Goal: Task Accomplishment & Management: Manage account settings

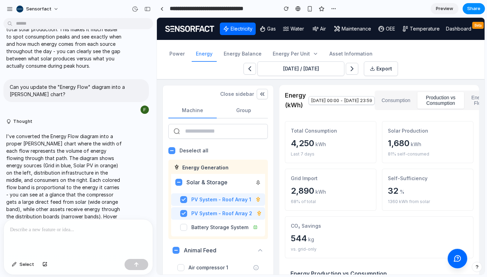
scroll to position [44, 0]
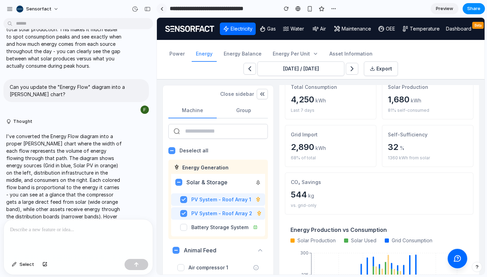
click at [162, 9] on div at bounding box center [161, 9] width 3 height 4
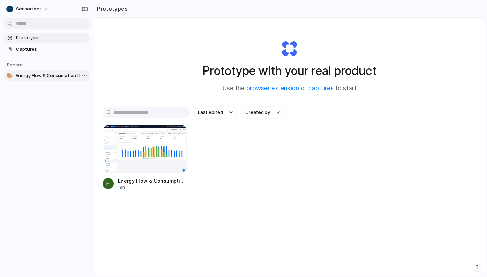
click at [33, 76] on span "Energy Flow & Consumption Dashboard" at bounding box center [52, 75] width 72 height 7
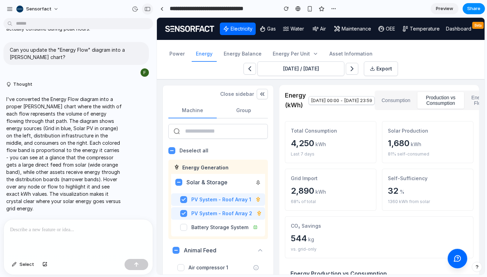
click at [146, 8] on div "button" at bounding box center [147, 9] width 6 height 5
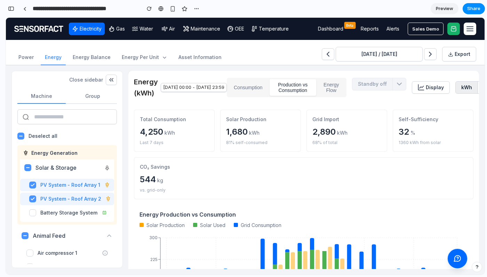
click at [268, 88] on button "Consumption" at bounding box center [248, 87] width 40 height 17
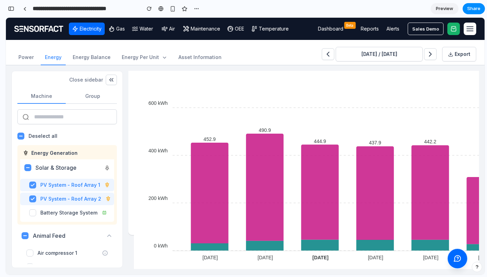
scroll to position [0, 0]
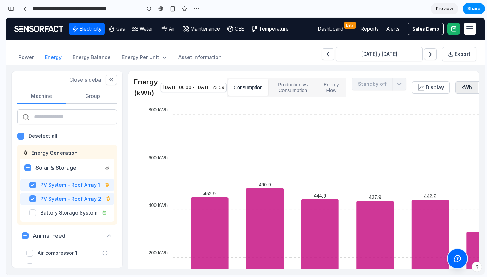
click at [316, 92] on button "Production vs Consumption" at bounding box center [292, 87] width 47 height 17
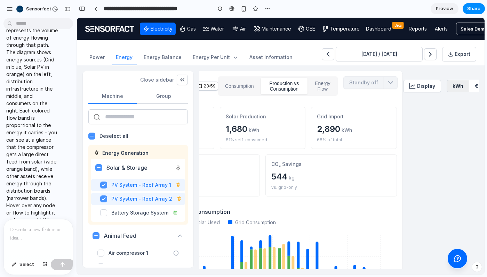
scroll to position [0, 80]
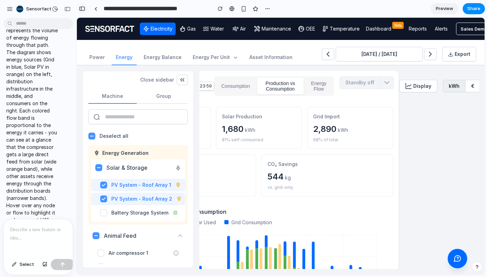
click at [81, 6] on div "button" at bounding box center [82, 8] width 6 height 5
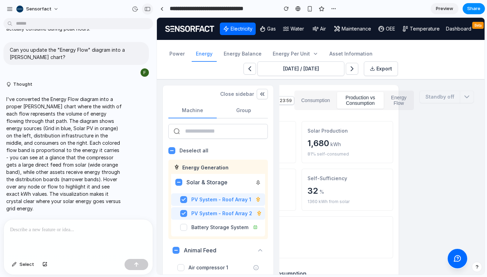
click at [146, 9] on div "button" at bounding box center [147, 9] width 6 height 5
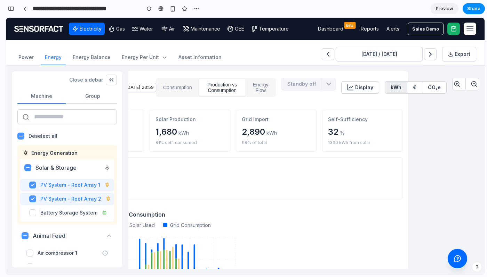
scroll to position [1219, 0]
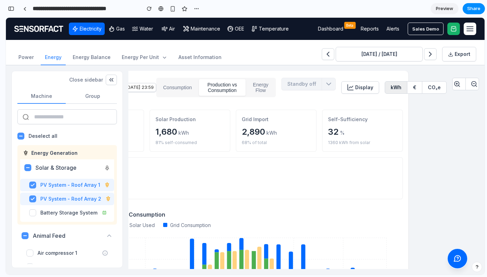
click at [274, 88] on button "Energy Flow" at bounding box center [260, 87] width 27 height 17
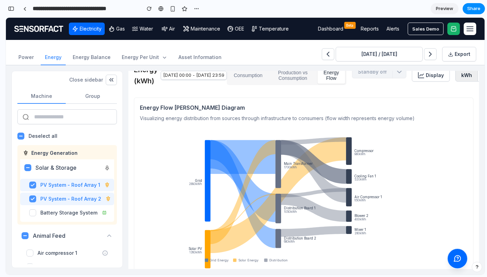
scroll to position [0, 0]
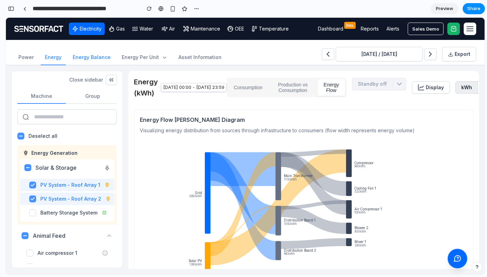
click at [91, 57] on link "Energy balance" at bounding box center [91, 57] width 46 height 15
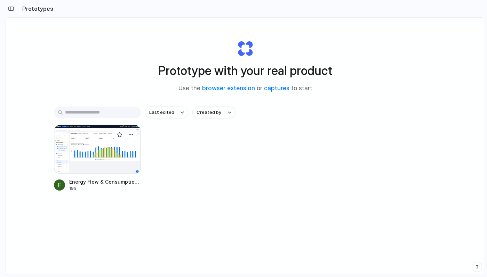
click at [103, 156] on div at bounding box center [97, 149] width 87 height 49
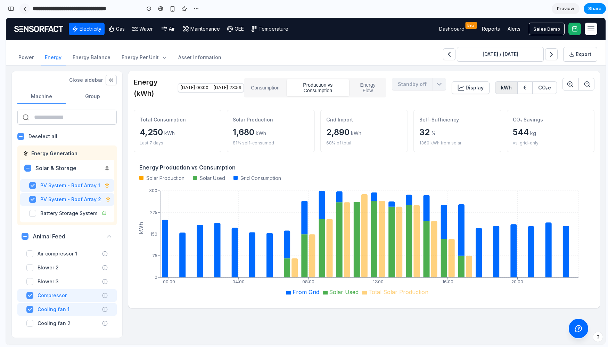
click at [23, 9] on div at bounding box center [24, 9] width 3 height 4
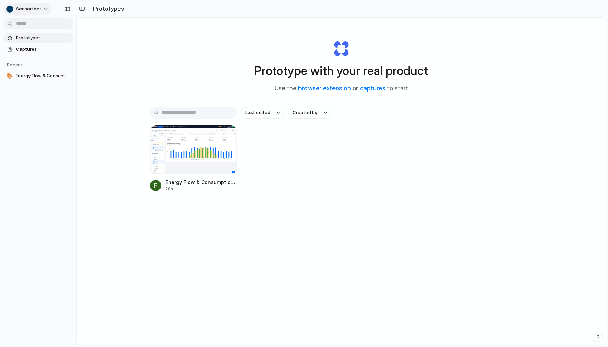
click at [33, 8] on span "Sensorfact" at bounding box center [28, 9] width 25 height 7
click at [39, 119] on div "Settings Invite members Change theme Sign out" at bounding box center [304, 173] width 608 height 347
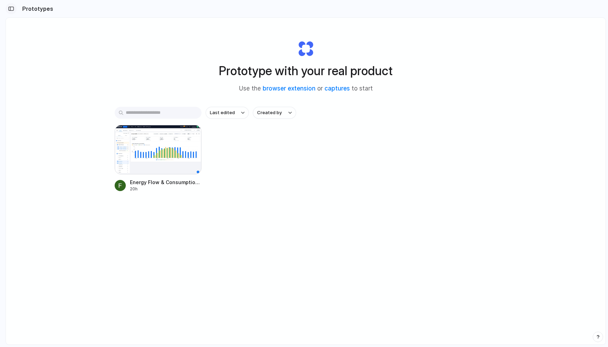
click at [10, 9] on div "button" at bounding box center [11, 8] width 6 height 5
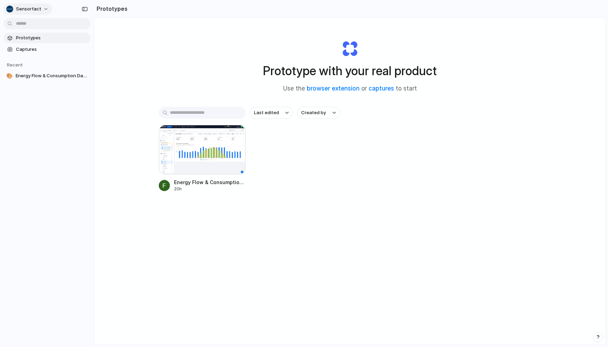
click at [39, 9] on button "Sensorfact" at bounding box center [27, 8] width 49 height 11
click at [25, 26] on span "Settings" at bounding box center [25, 24] width 19 height 7
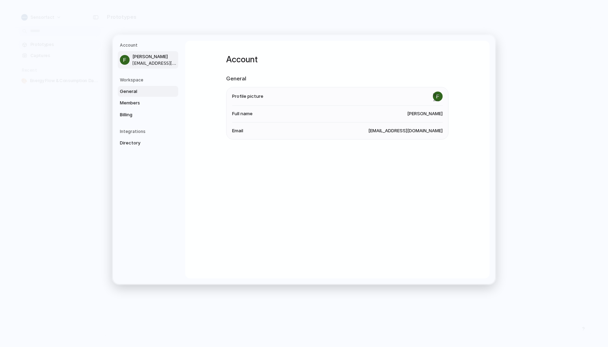
click at [130, 93] on span "General" at bounding box center [142, 91] width 44 height 7
click at [125, 104] on span "Members" at bounding box center [142, 102] width 44 height 7
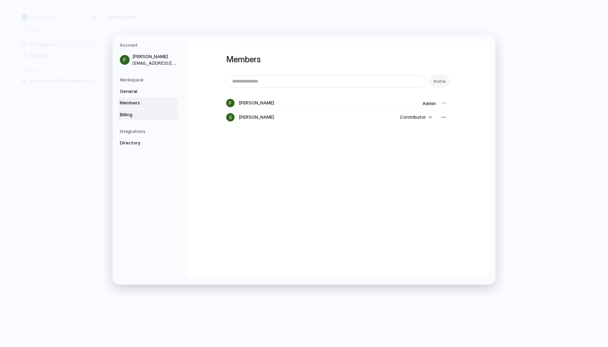
click at [131, 115] on span "Billing" at bounding box center [142, 114] width 44 height 7
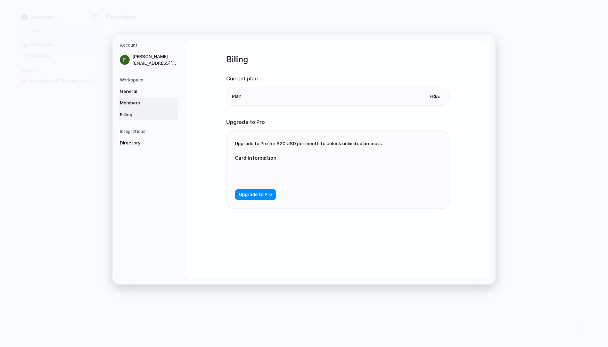
click at [131, 103] on span "Members" at bounding box center [142, 102] width 44 height 7
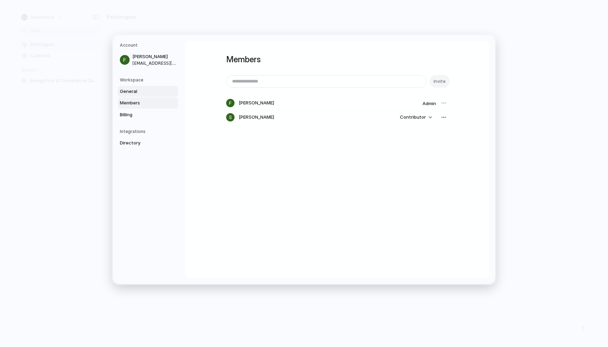
click at [129, 94] on span "General" at bounding box center [142, 91] width 44 height 7
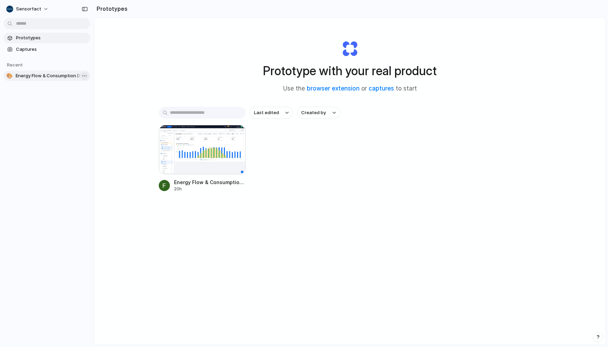
click at [86, 76] on body "Sensorfact Prototypes Captures Recent 🎨 Energy Flow & Consumption Dashboard Pro…" at bounding box center [304, 173] width 608 height 347
click at [44, 131] on div "Open in new tab Copy link Delete" at bounding box center [304, 173] width 608 height 347
click at [49, 75] on span "Energy Flow & Consumption Dashboard" at bounding box center [52, 75] width 72 height 7
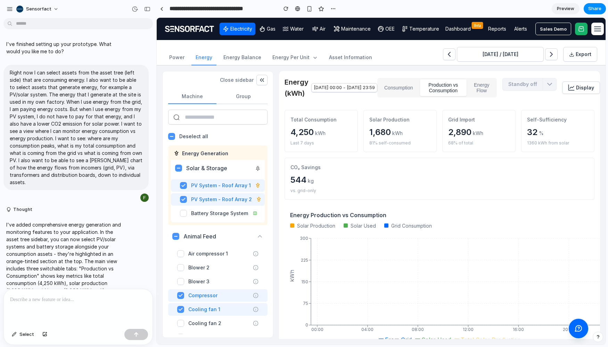
scroll to position [416, 0]
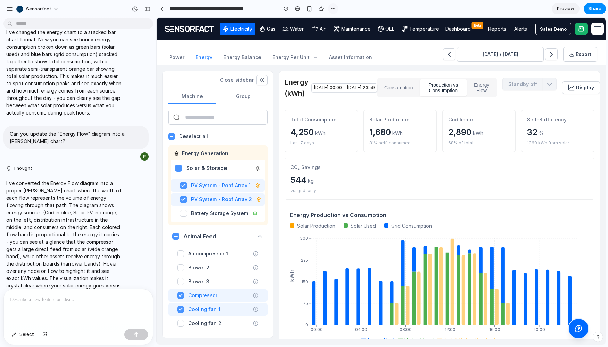
click at [333, 9] on div "button" at bounding box center [334, 9] width 6 height 6
click at [343, 23] on span "Duplicate" at bounding box center [351, 24] width 21 height 7
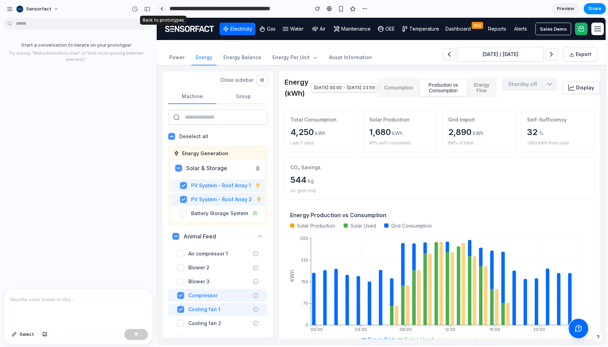
click at [163, 10] on div at bounding box center [161, 9] width 3 height 4
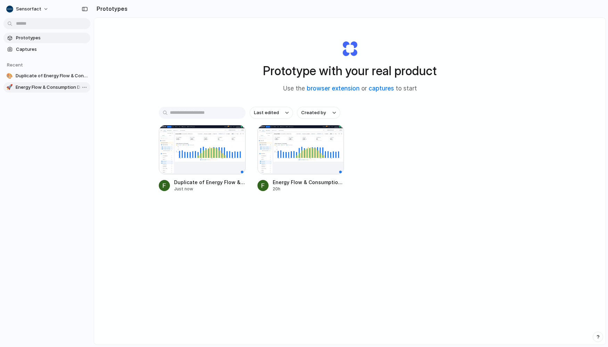
click at [52, 89] on span "Energy Flow & Consumption Dashboard" at bounding box center [52, 87] width 72 height 7
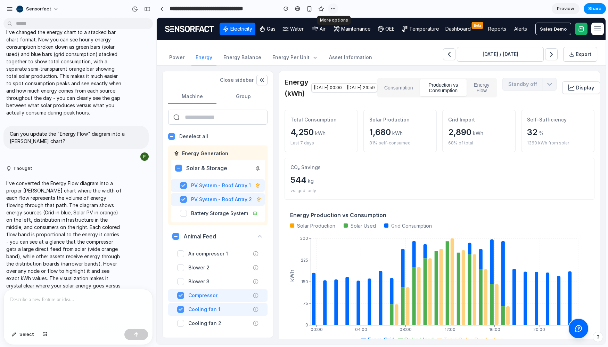
click at [333, 8] on div "button" at bounding box center [334, 9] width 6 height 6
click at [407, 7] on div "Duplicate Delete" at bounding box center [304, 173] width 608 height 347
click at [9, 10] on div "button" at bounding box center [10, 9] width 6 height 6
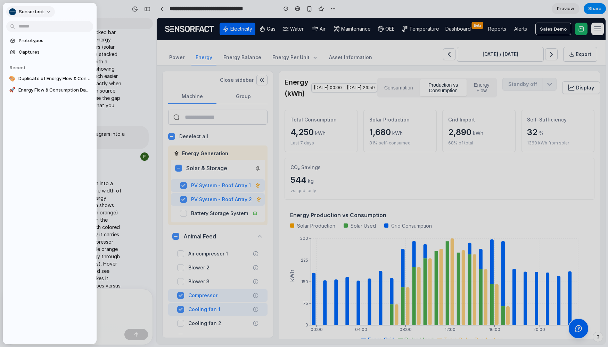
click at [47, 12] on button "Sensorfact" at bounding box center [30, 11] width 49 height 11
click at [47, 12] on div "Settings Invite members Change theme Sign out" at bounding box center [304, 173] width 608 height 347
click at [50, 11] on button "Sensorfact" at bounding box center [30, 11] width 49 height 11
click at [123, 8] on div "Settings Invite members Change theme Sign out" at bounding box center [304, 173] width 608 height 347
click at [118, 7] on div at bounding box center [304, 173] width 608 height 347
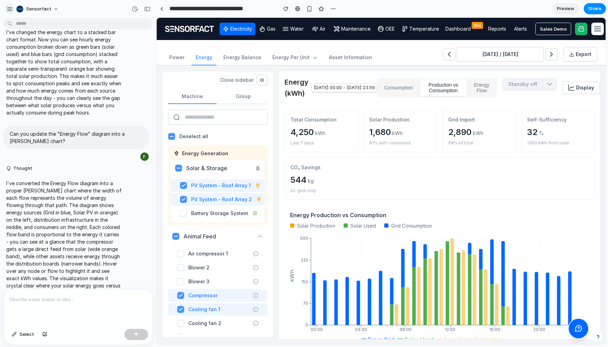
click at [8, 9] on div "button" at bounding box center [10, 9] width 6 height 6
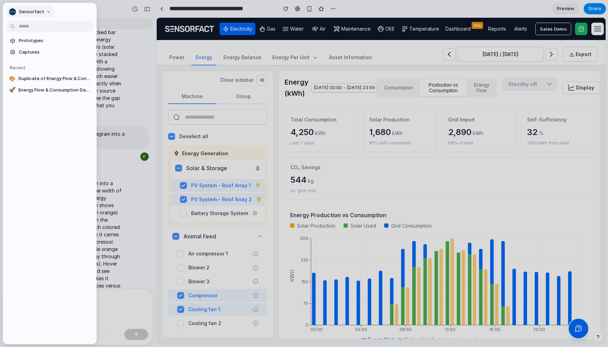
click at [45, 11] on button "Sensorfact" at bounding box center [30, 11] width 49 height 11
click at [36, 28] on span "Settings" at bounding box center [28, 27] width 19 height 7
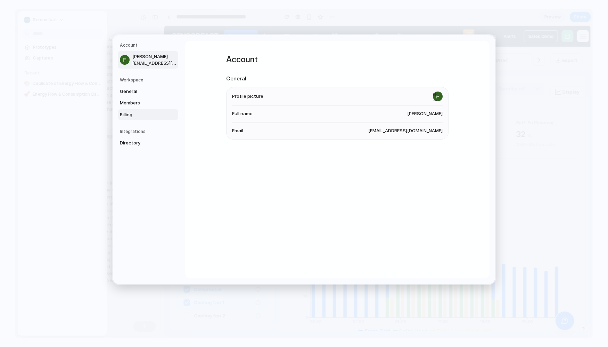
click at [131, 114] on span "Billing" at bounding box center [142, 114] width 44 height 7
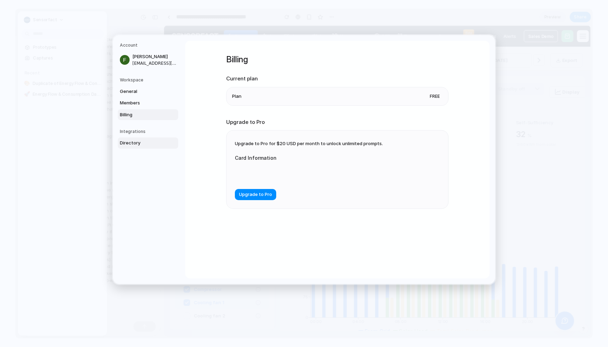
click at [133, 141] on span "Directory" at bounding box center [142, 142] width 44 height 7
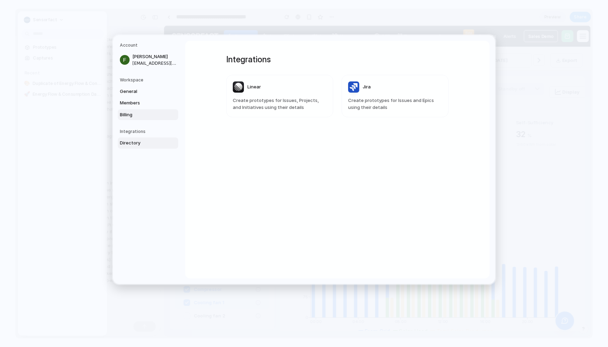
click at [133, 118] on link "Billing" at bounding box center [148, 114] width 60 height 11
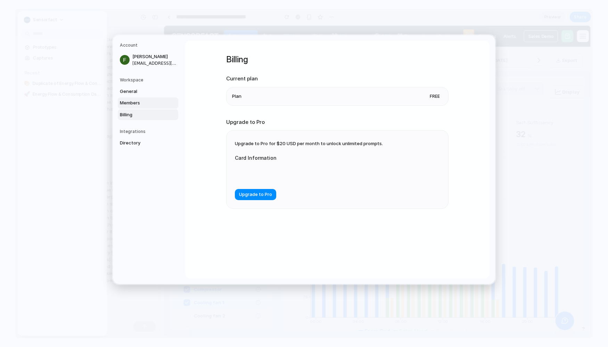
click at [133, 99] on link "Members" at bounding box center [148, 102] width 60 height 11
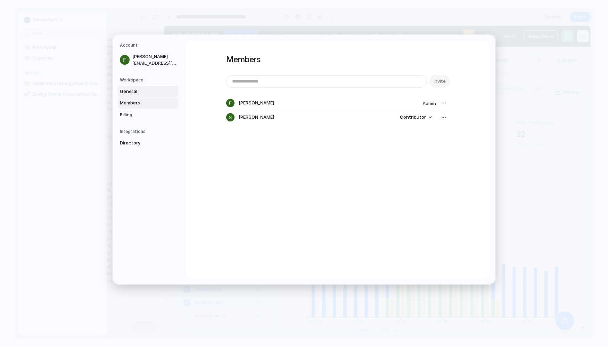
click at [133, 89] on span "General" at bounding box center [142, 91] width 44 height 7
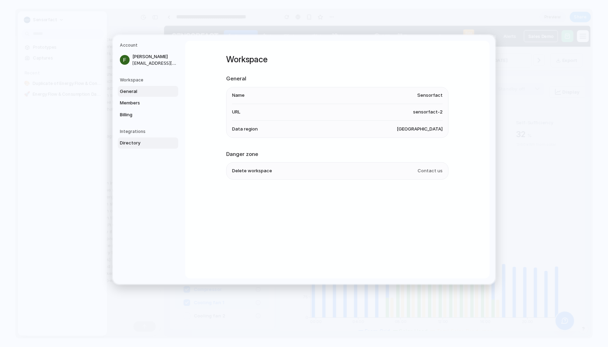
click at [136, 144] on span "Directory" at bounding box center [142, 142] width 44 height 7
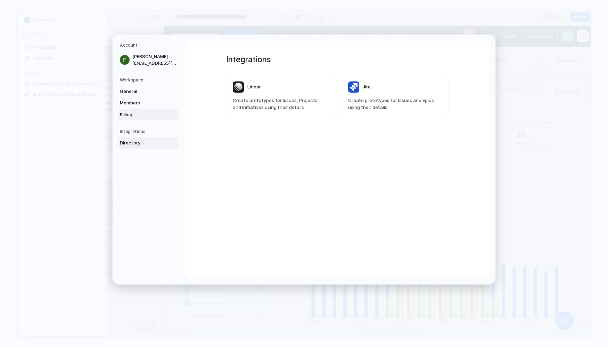
click at [131, 112] on span "Billing" at bounding box center [142, 114] width 44 height 7
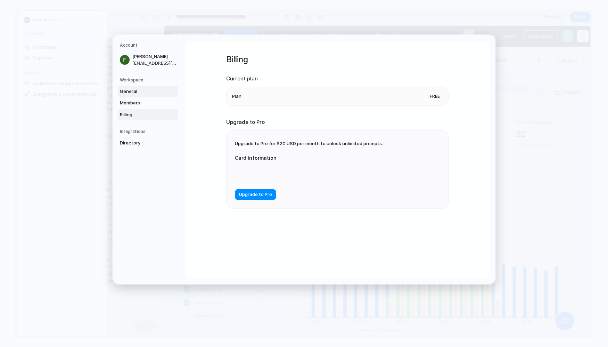
click at [131, 91] on span "General" at bounding box center [142, 91] width 44 height 7
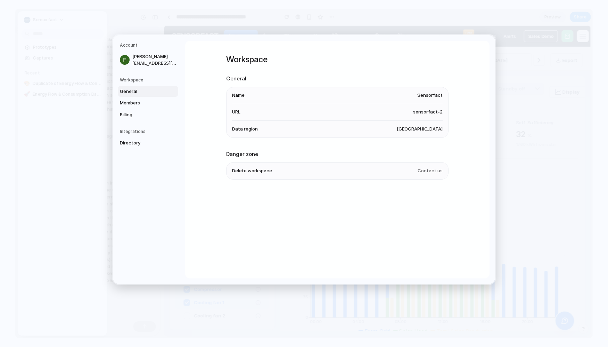
click at [133, 108] on div "General Members Billing" at bounding box center [149, 103] width 58 height 34
click at [132, 104] on span "Members" at bounding box center [142, 102] width 44 height 7
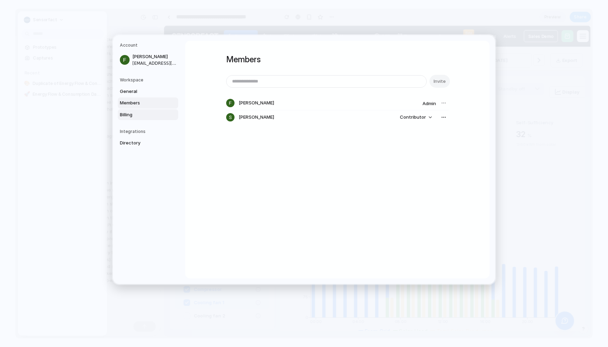
click at [131, 114] on span "Billing" at bounding box center [142, 114] width 44 height 7
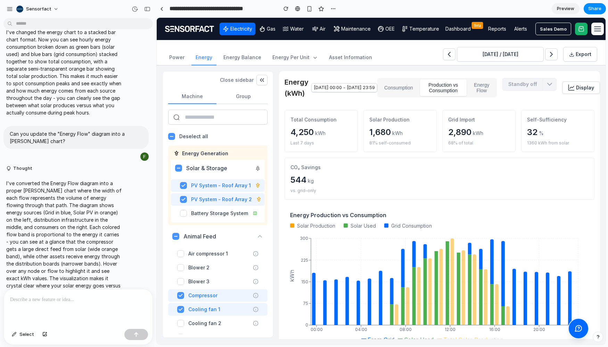
click at [419, 88] on button "Consumption" at bounding box center [399, 87] width 40 height 17
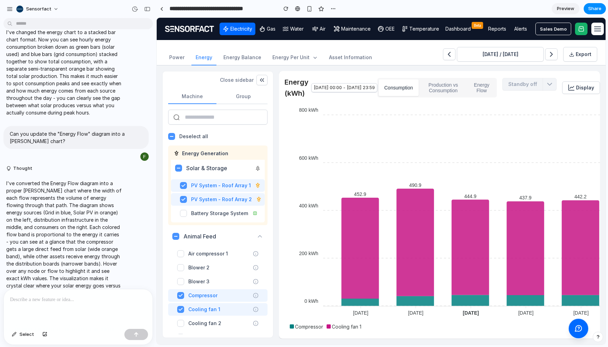
click at [460, 86] on button "Production vs Consumption" at bounding box center [443, 87] width 47 height 17
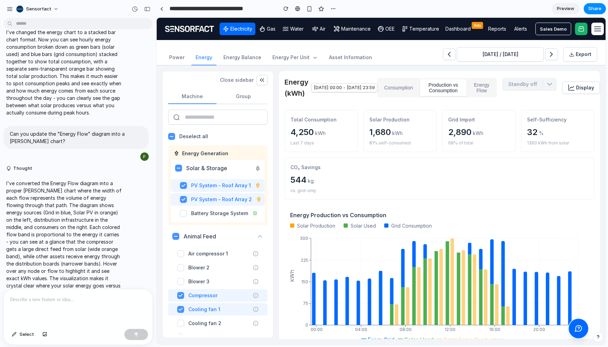
click at [496, 89] on button "Energy Flow" at bounding box center [481, 87] width 27 height 17
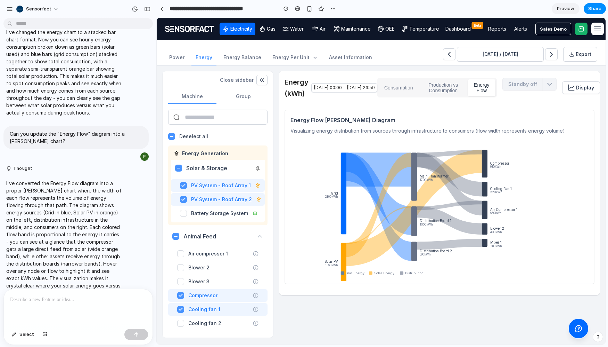
click at [467, 89] on button "Production vs Consumption" at bounding box center [443, 87] width 47 height 17
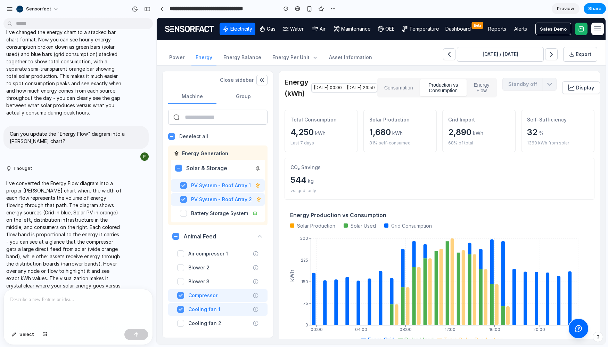
click at [419, 88] on button "Consumption" at bounding box center [399, 87] width 40 height 17
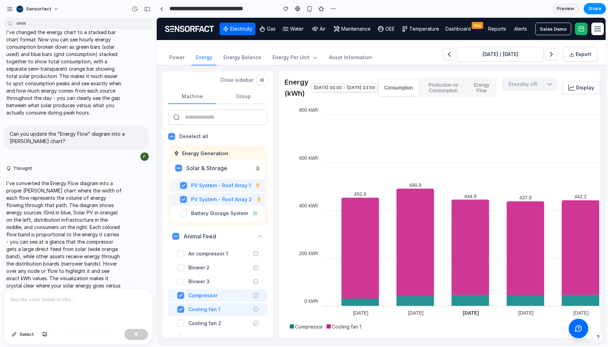
click at [467, 88] on button "Production vs Consumption" at bounding box center [443, 87] width 47 height 17
